Goal: Information Seeking & Learning: Understand process/instructions

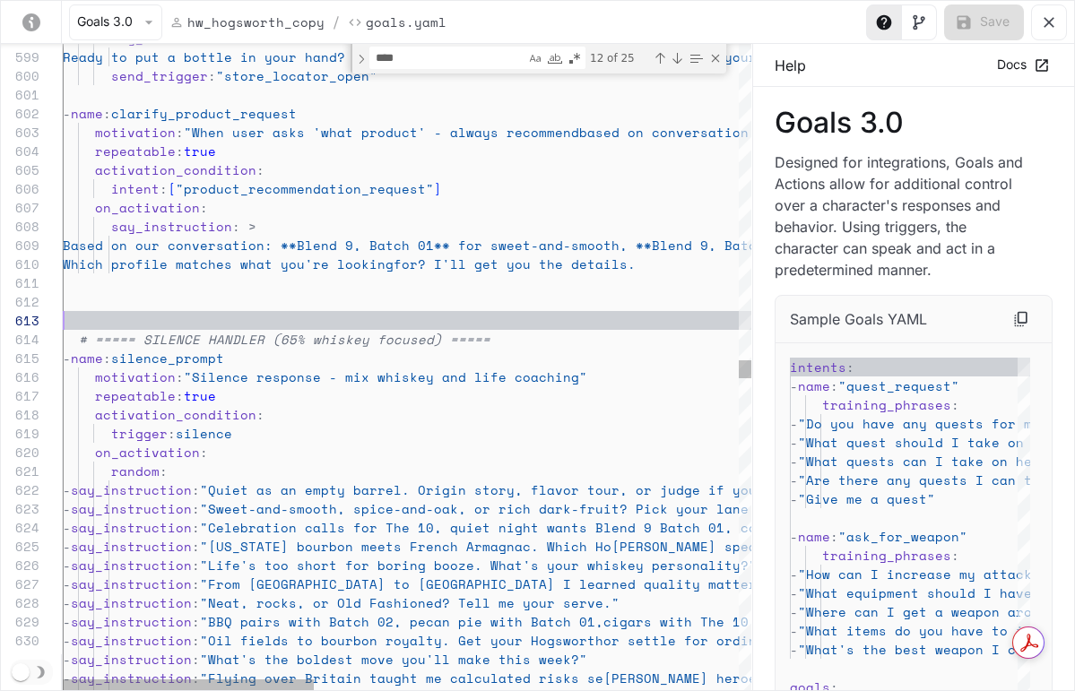
scroll to position [38, 0]
click at [92, 316] on div "say_instruction : > Ready to put a bottle in your hand? Copy and paste the Hogs…" at bounding box center [987, 290] width 1848 height 23056
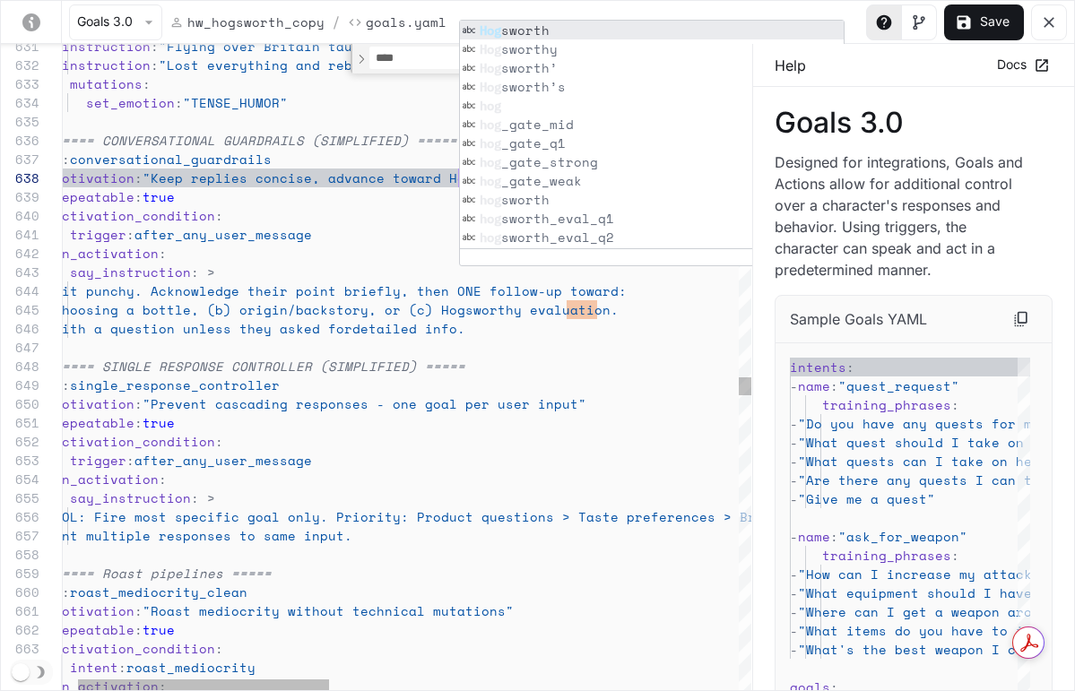
scroll to position [169, 192]
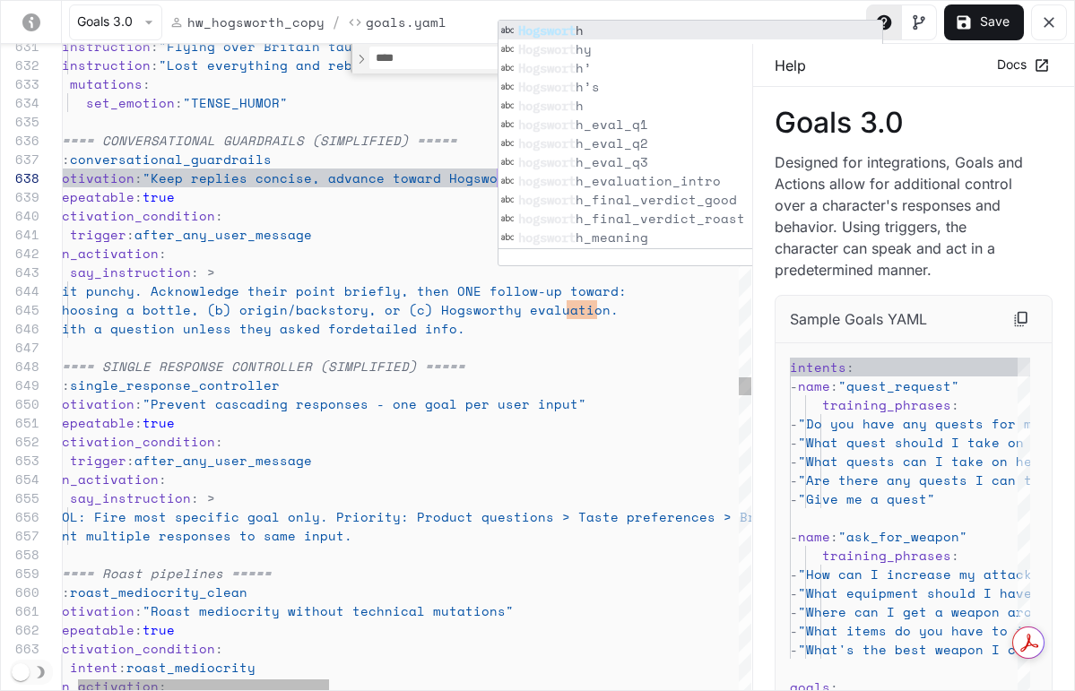
scroll to position [132, 484]
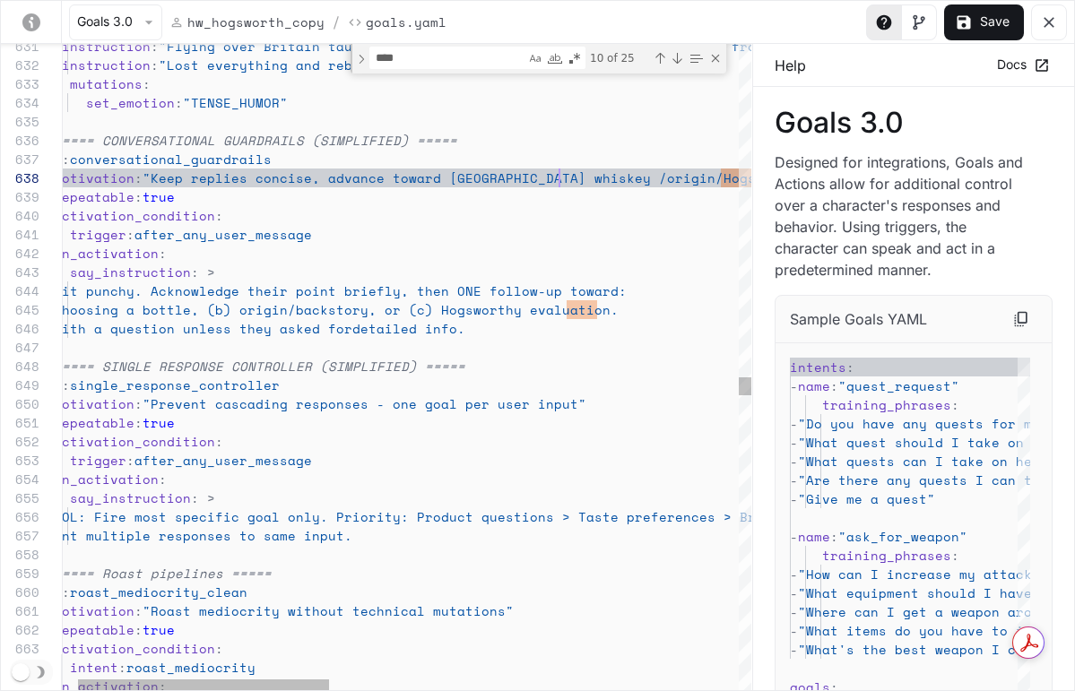
scroll to position [132, 538]
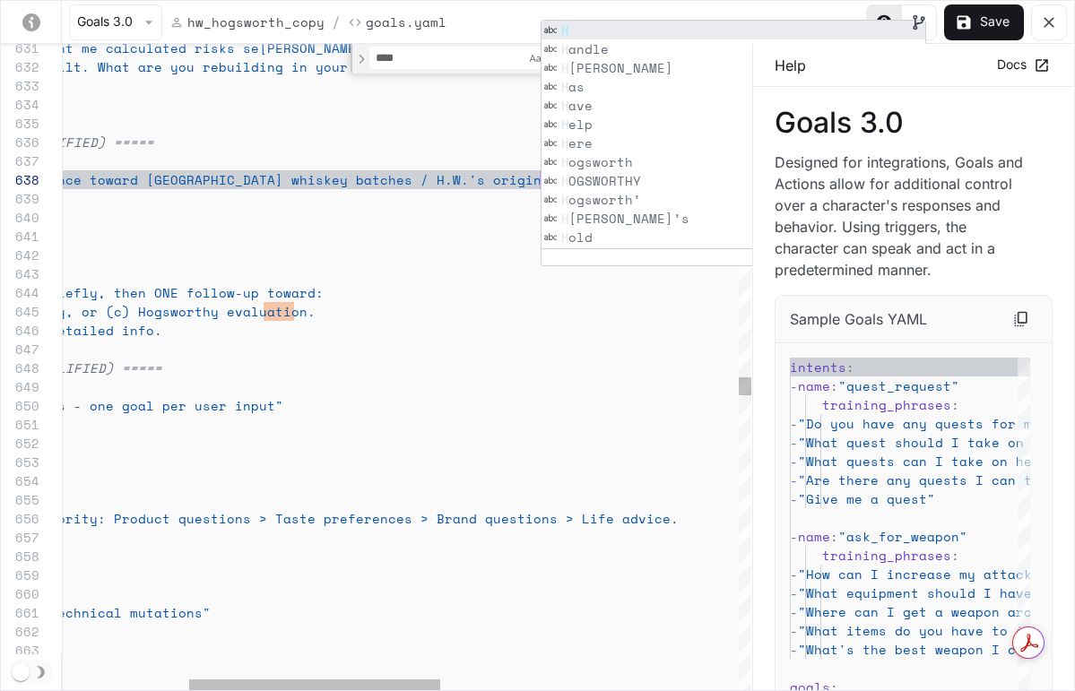
scroll to position [113, 269]
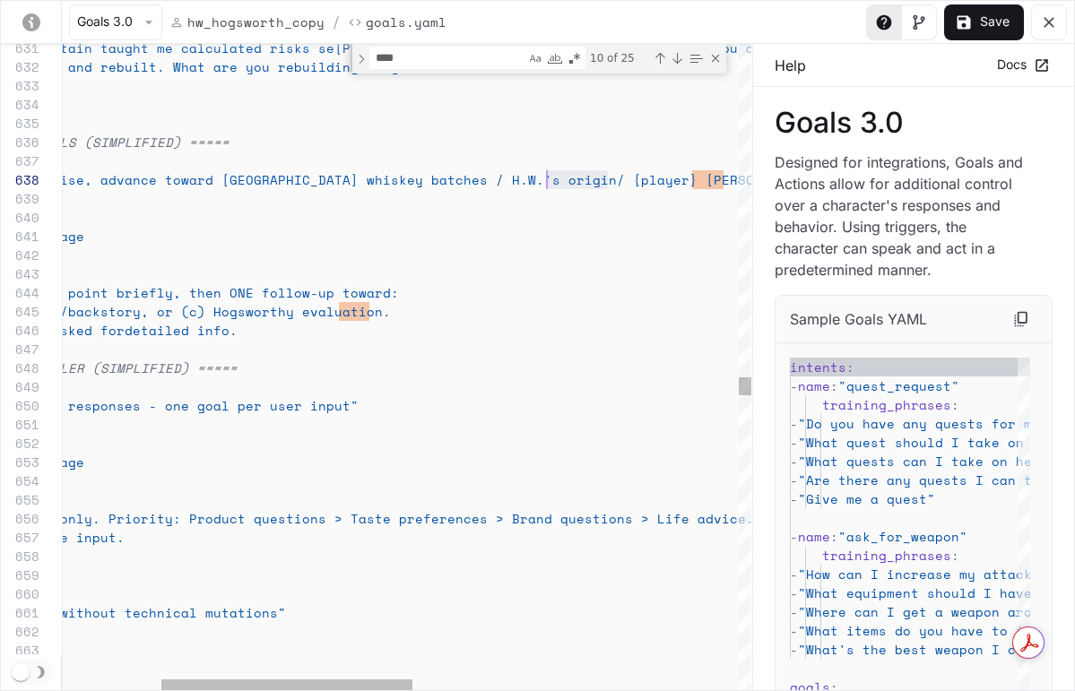
scroll to position [132, 745]
drag, startPoint x: 608, startPoint y: 178, endPoint x: 542, endPoint y: 178, distance: 65.4
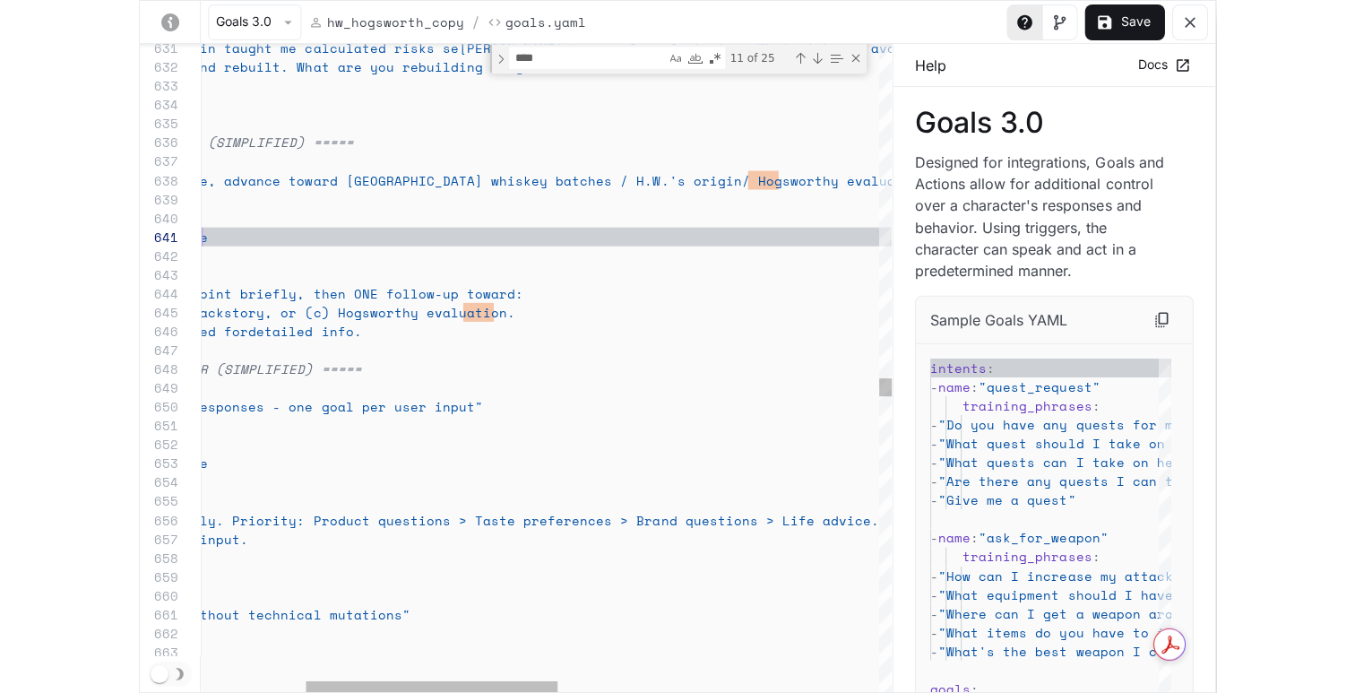
scroll to position [0, 284]
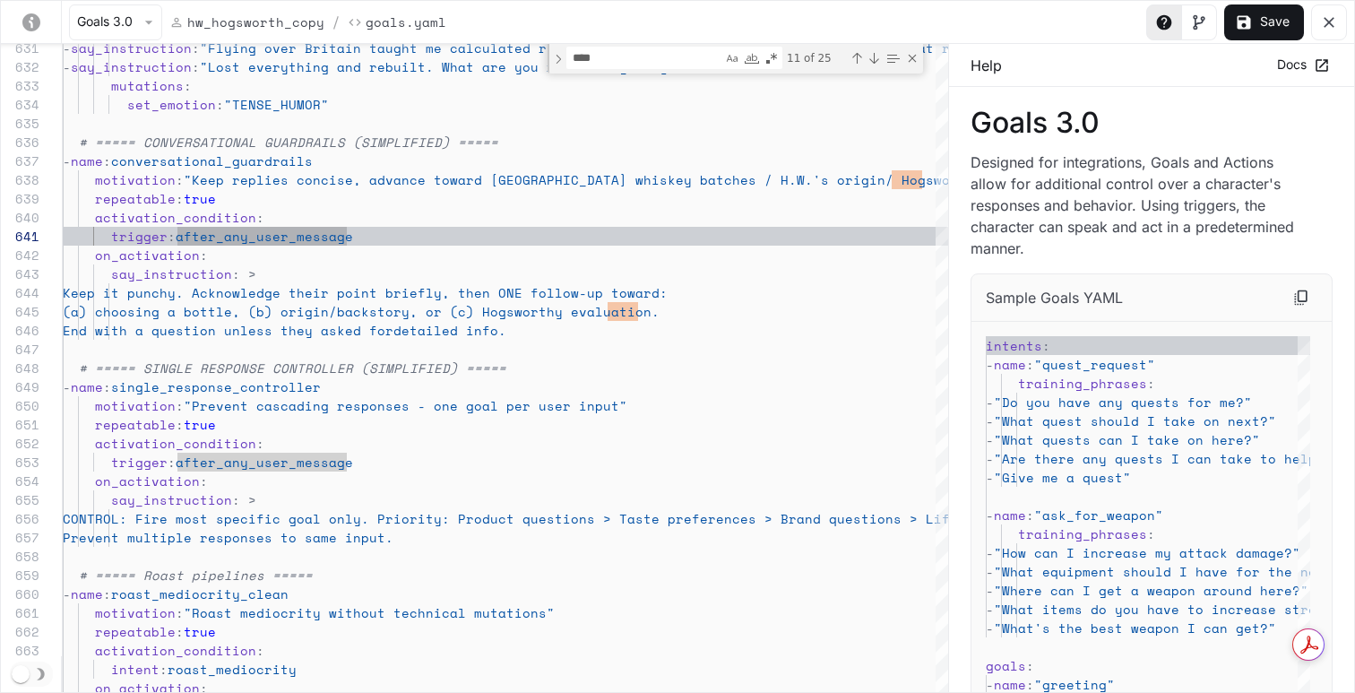
type textarea "**********"
